Goal: Obtain resource: Download file/media

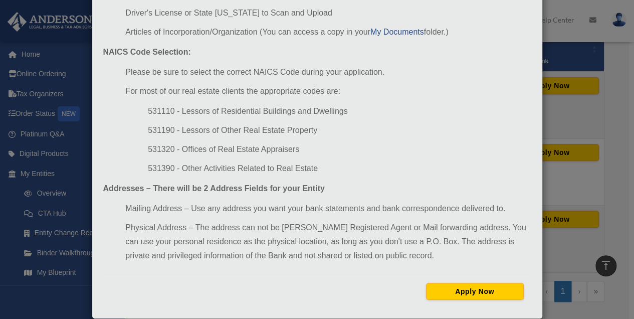
scroll to position [140, 0]
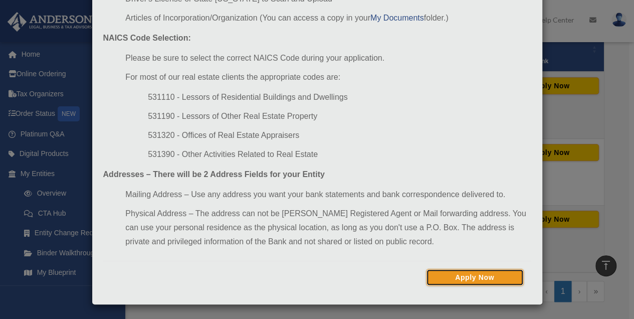
click at [454, 277] on button "Apply Now" at bounding box center [475, 277] width 98 height 17
click at [399, 18] on link "My Documents" at bounding box center [397, 18] width 54 height 9
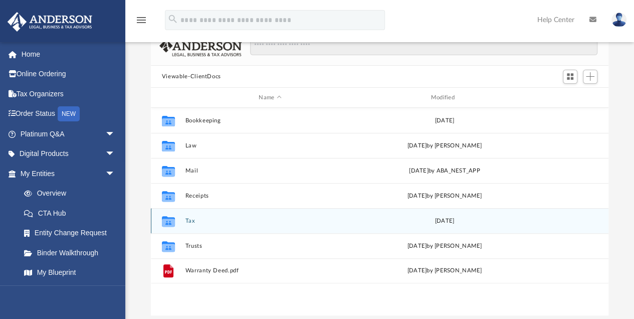
scroll to position [33, 0]
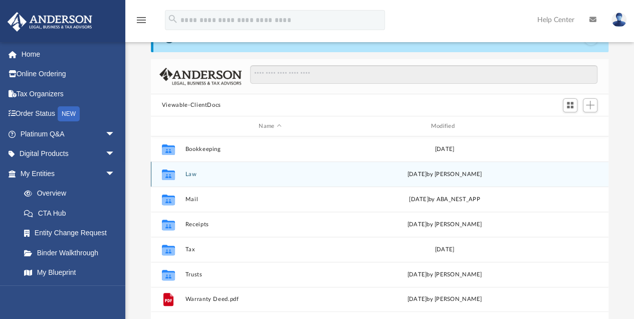
click at [166, 172] on icon "grid" at bounding box center [168, 176] width 13 height 8
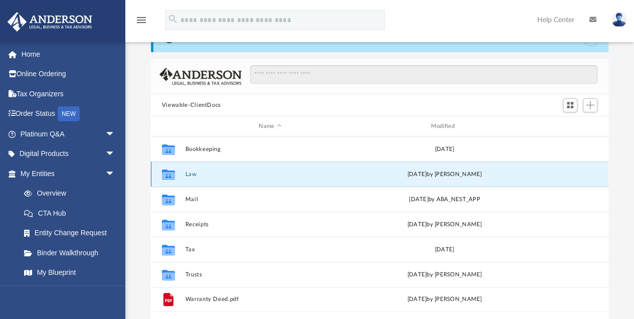
click at [176, 175] on div "Collaborated Folder" at bounding box center [168, 174] width 25 height 16
click at [166, 173] on icon "grid" at bounding box center [168, 174] width 13 height 11
click at [164, 176] on icon "grid" at bounding box center [168, 176] width 13 height 8
click at [176, 171] on div "Collaborated Folder" at bounding box center [168, 174] width 25 height 16
click at [188, 173] on button "Law" at bounding box center [270, 174] width 170 height 7
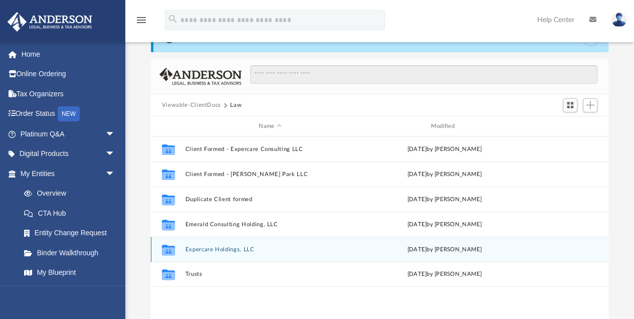
click at [174, 252] on icon "grid" at bounding box center [168, 251] width 13 height 8
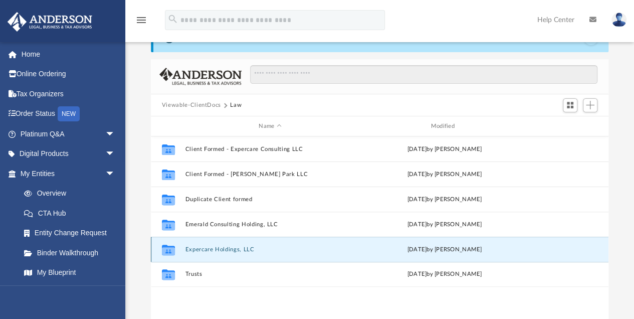
click at [166, 249] on icon "grid" at bounding box center [168, 250] width 13 height 11
drag, startPoint x: 166, startPoint y: 249, endPoint x: 181, endPoint y: 257, distance: 17.0
click at [181, 257] on div "Collaborated Folder Expercare Holdings, LLC Fri Jul 25 2025 by Laura Hundley" at bounding box center [380, 249] width 458 height 25
click at [166, 251] on icon "grid" at bounding box center [168, 250] width 13 height 11
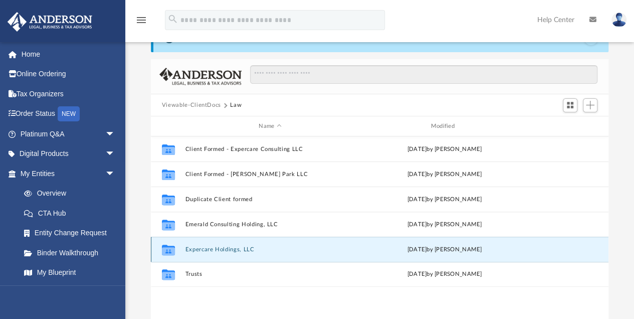
click at [170, 250] on icon "grid" at bounding box center [168, 251] width 13 height 8
drag, startPoint x: 170, startPoint y: 250, endPoint x: 254, endPoint y: 250, distance: 83.2
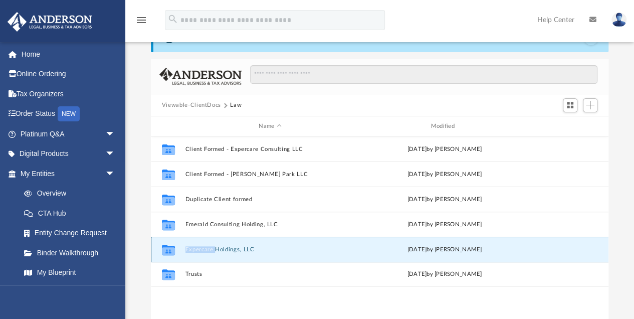
click at [254, 250] on button "Expercare Holdings, LLC" at bounding box center [270, 249] width 170 height 7
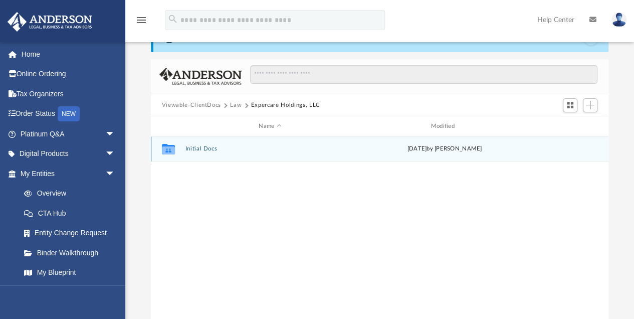
click at [169, 149] on icon "grid" at bounding box center [168, 150] width 13 height 8
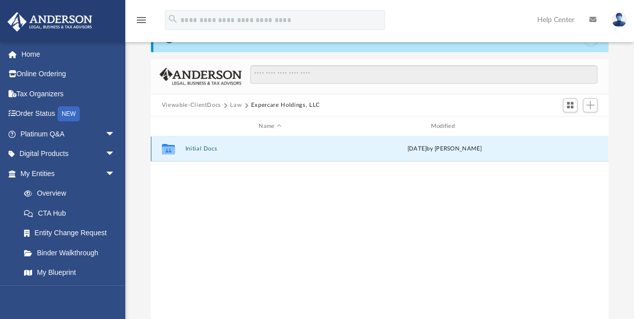
click at [169, 148] on icon "grid" at bounding box center [168, 149] width 13 height 11
click at [166, 149] on icon "grid" at bounding box center [168, 149] width 13 height 11
click at [168, 149] on icon "grid" at bounding box center [168, 150] width 13 height 8
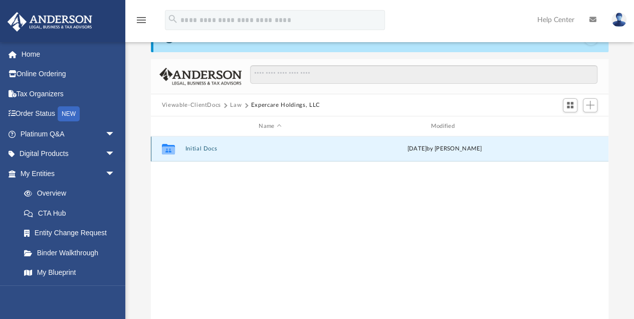
click at [166, 149] on icon "grid" at bounding box center [168, 149] width 13 height 11
click at [170, 148] on icon "grid" at bounding box center [168, 150] width 13 height 8
click at [591, 106] on span "Add" at bounding box center [590, 105] width 9 height 9
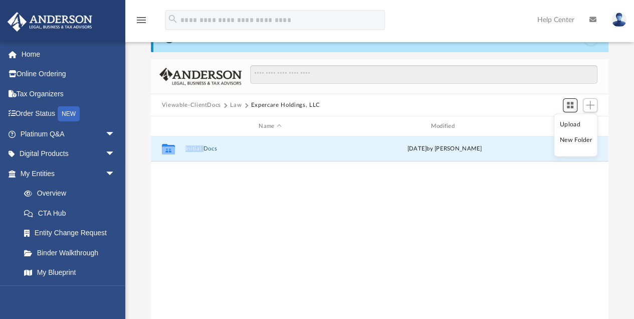
click at [571, 105] on span "Switch to Grid View" at bounding box center [570, 105] width 9 height 9
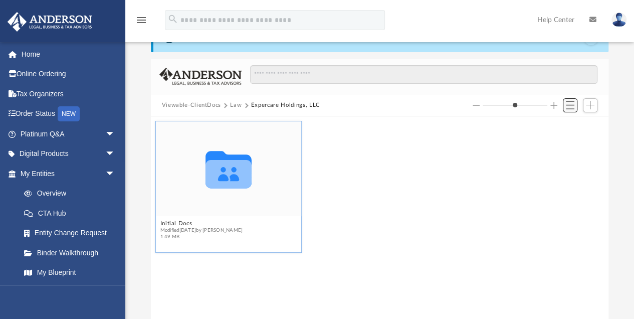
scroll to position [223, 453]
click at [182, 225] on button "Initial Docs" at bounding box center [201, 224] width 83 height 7
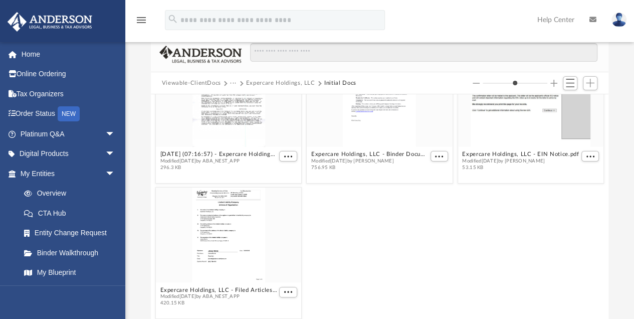
scroll to position [100, 0]
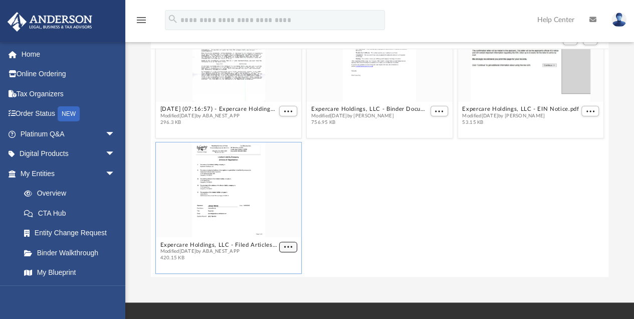
type input "*"
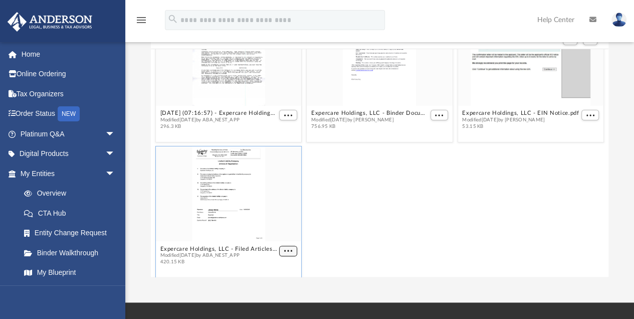
click at [287, 243] on figcaption "Expercare Holdings, LLC - Filed Articles.pdf Modified Mon Jun 23 2025 by ABA_NE…" at bounding box center [229, 255] width 146 height 27
click at [285, 251] on span "More options" at bounding box center [288, 250] width 8 height 5
click at [284, 250] on span "More options" at bounding box center [288, 250] width 8 height 5
click at [281, 231] on li "Download" at bounding box center [275, 231] width 29 height 11
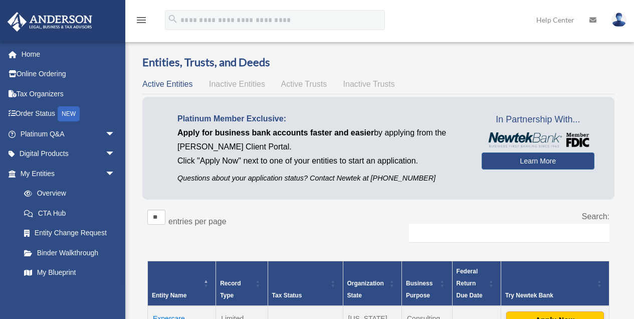
scroll to position [234, 0]
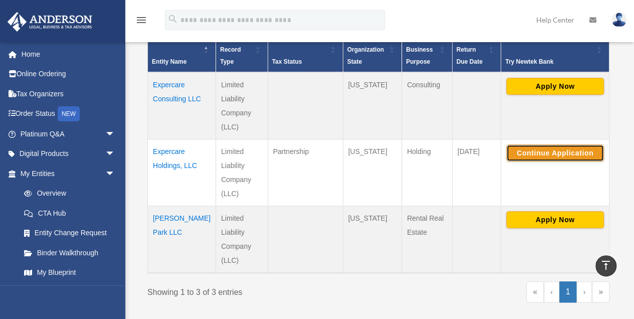
click at [544, 150] on button "Continue Application" at bounding box center [555, 152] width 98 height 17
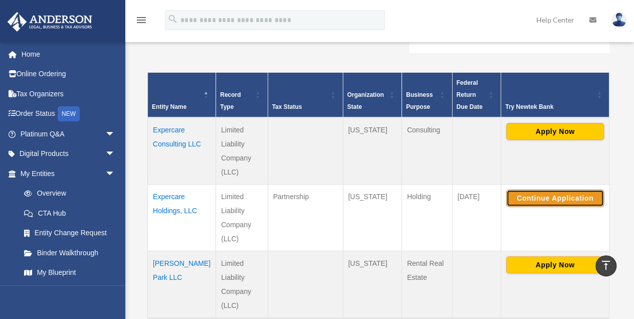
scroll to position [201, 0]
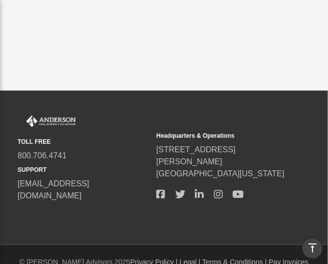
scroll to position [414, 0]
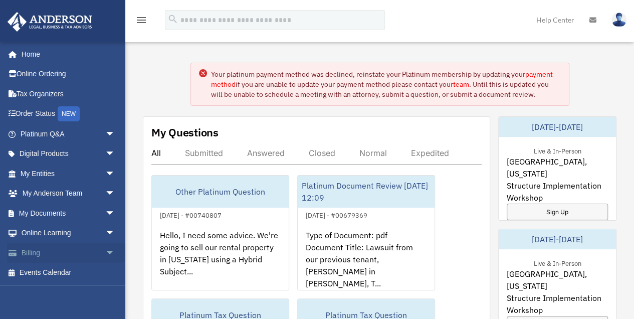
click at [54, 254] on link "Billing arrow_drop_down" at bounding box center [68, 253] width 123 height 20
click at [109, 254] on span "arrow_drop_down" at bounding box center [115, 253] width 20 height 21
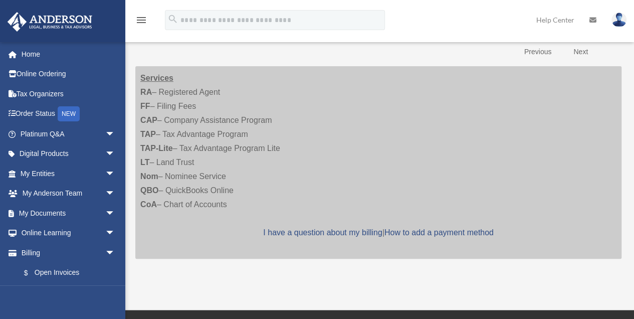
scroll to position [167, 0]
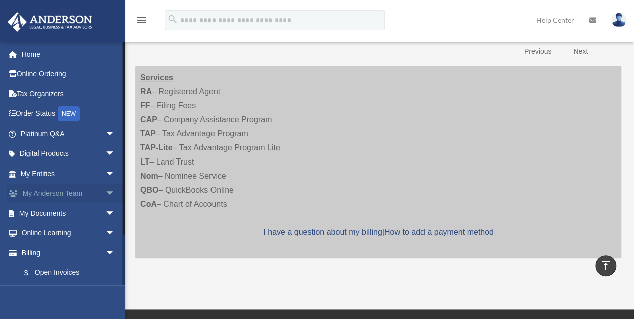
click at [105, 194] on span "arrow_drop_down" at bounding box center [115, 193] width 20 height 21
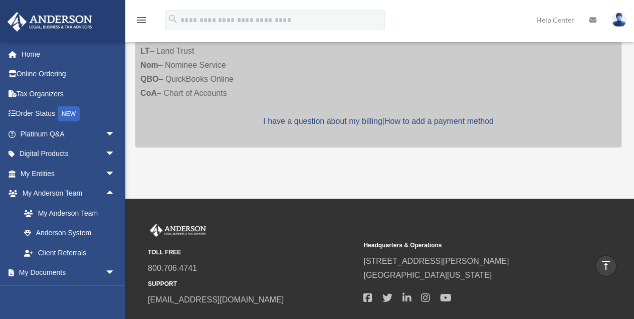
scroll to position [285, 0]
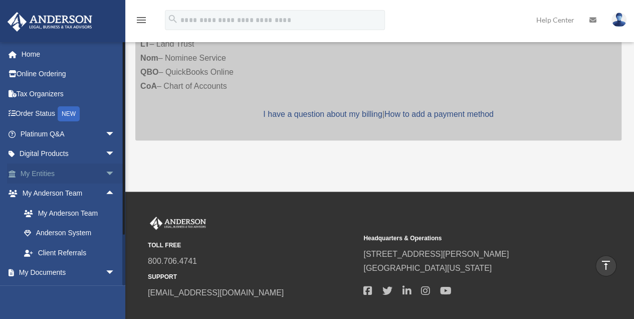
click at [49, 172] on link "My Entities arrow_drop_down" at bounding box center [68, 173] width 123 height 20
click at [105, 172] on span "arrow_drop_down" at bounding box center [115, 173] width 20 height 21
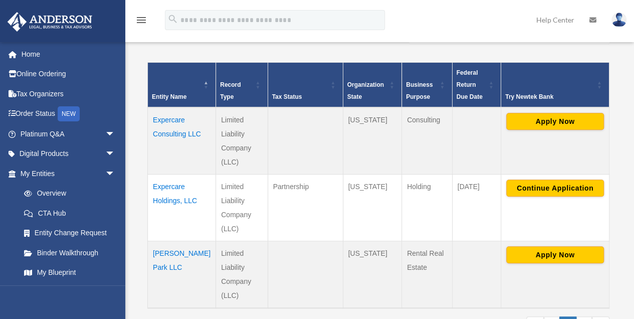
scroll to position [217, 0]
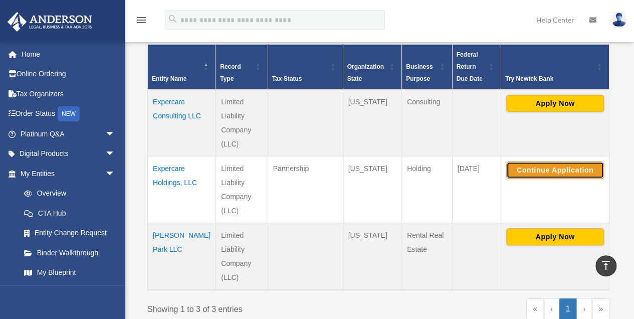
click at [548, 168] on button "Continue Application" at bounding box center [555, 169] width 98 height 17
